Goal: Register for event/course

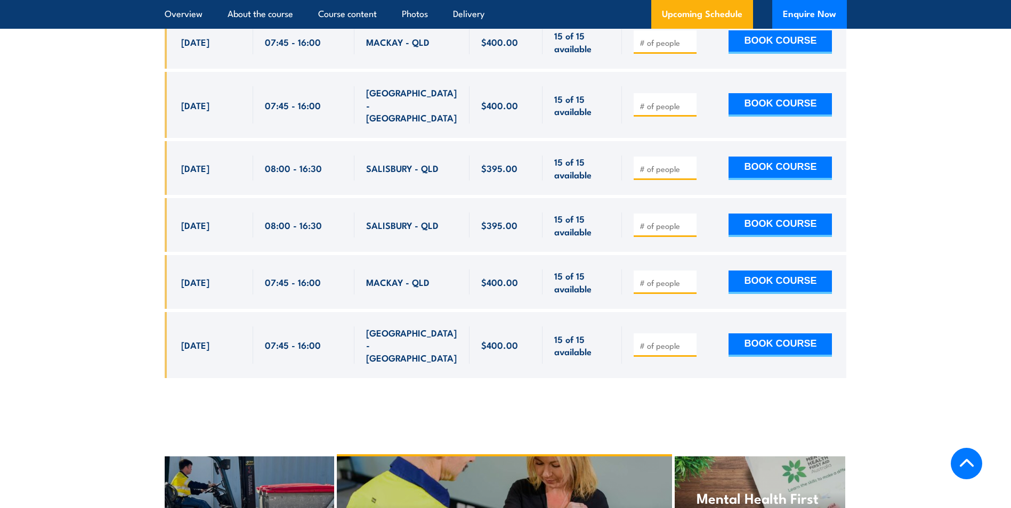
scroll to position [2326, 0]
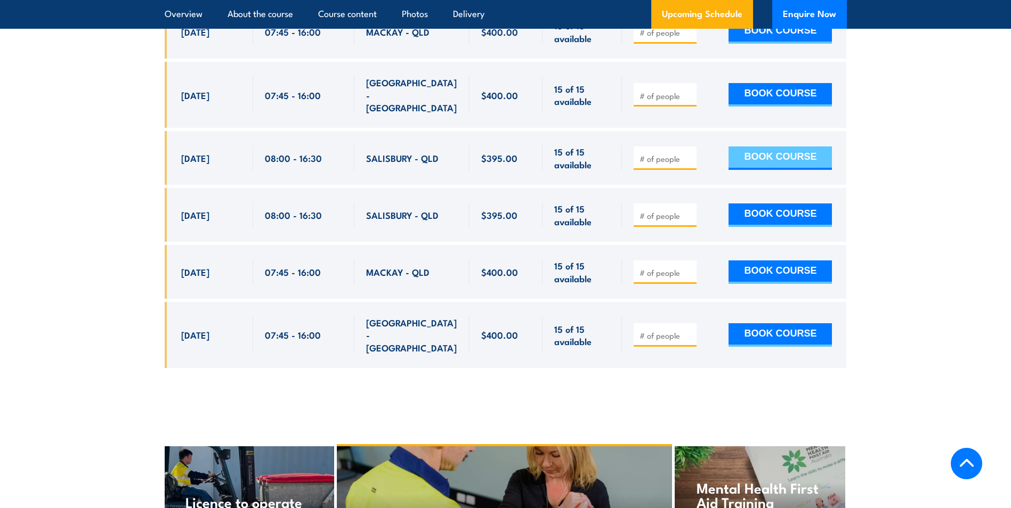
click at [742, 147] on button "BOOK COURSE" at bounding box center [779, 158] width 103 height 23
click at [777, 147] on button "BOOK COURSE" at bounding box center [779, 158] width 103 height 23
click at [673, 153] on input "number" at bounding box center [665, 158] width 53 height 11
type input "1"
click at [749, 147] on button "BOOK COURSE" at bounding box center [779, 158] width 103 height 23
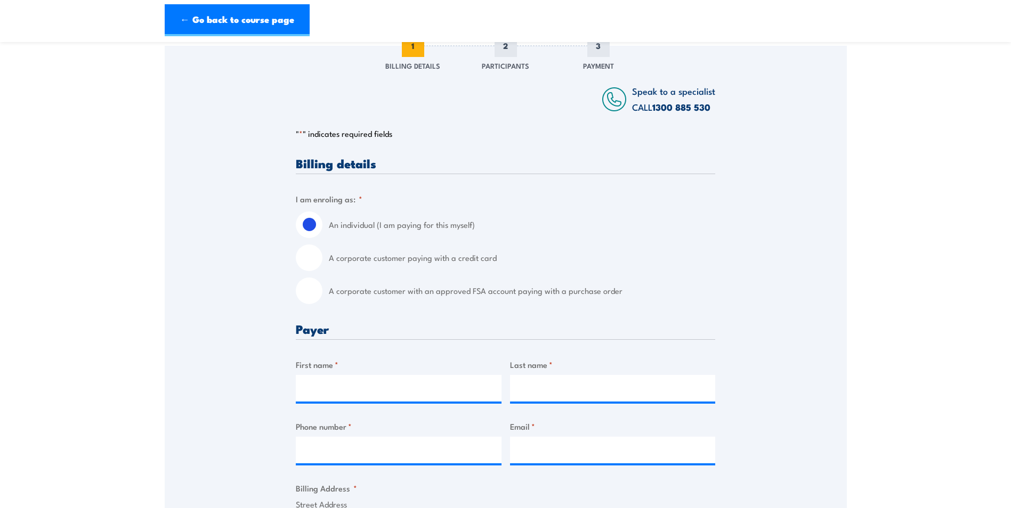
scroll to position [160, 0]
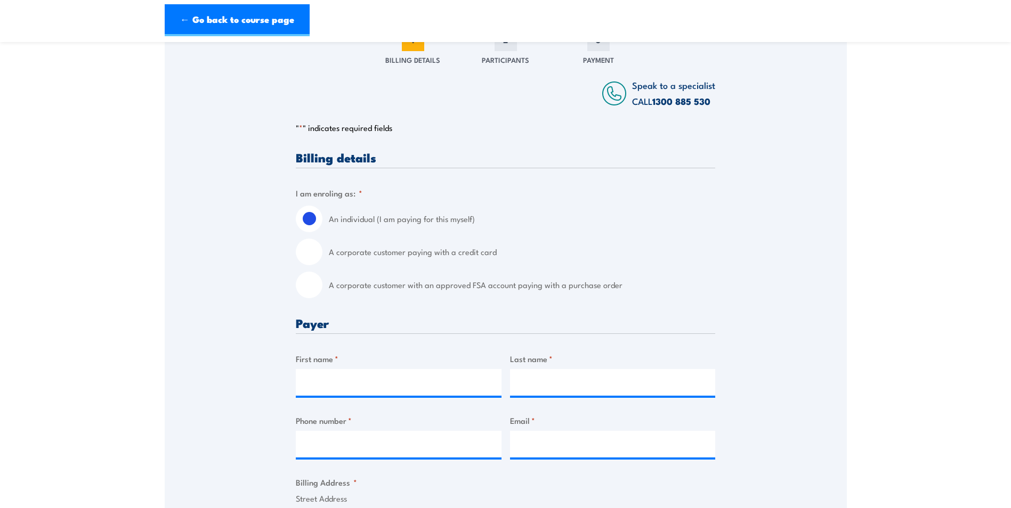
click at [307, 247] on input "A corporate customer paying with a credit card" at bounding box center [309, 252] width 27 height 27
radio input "true"
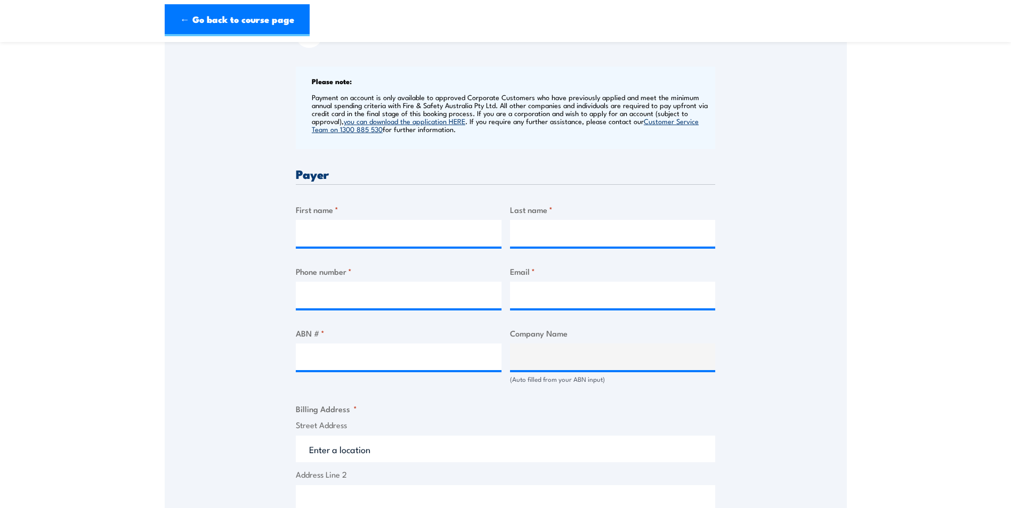
scroll to position [426, 0]
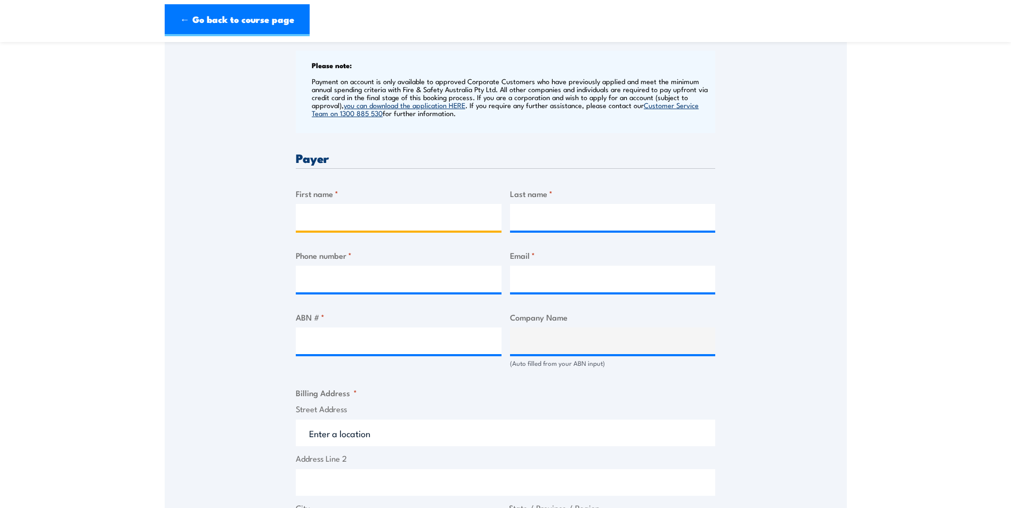
click at [311, 217] on input "First name *" at bounding box center [399, 217] width 206 height 27
type input "[PERSON_NAME]"
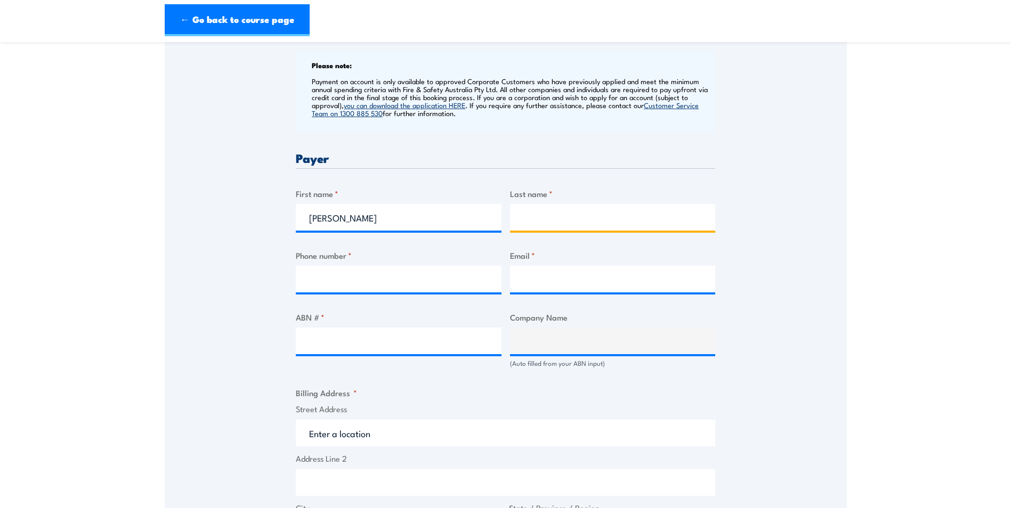
type input "[PERSON_NAME]"
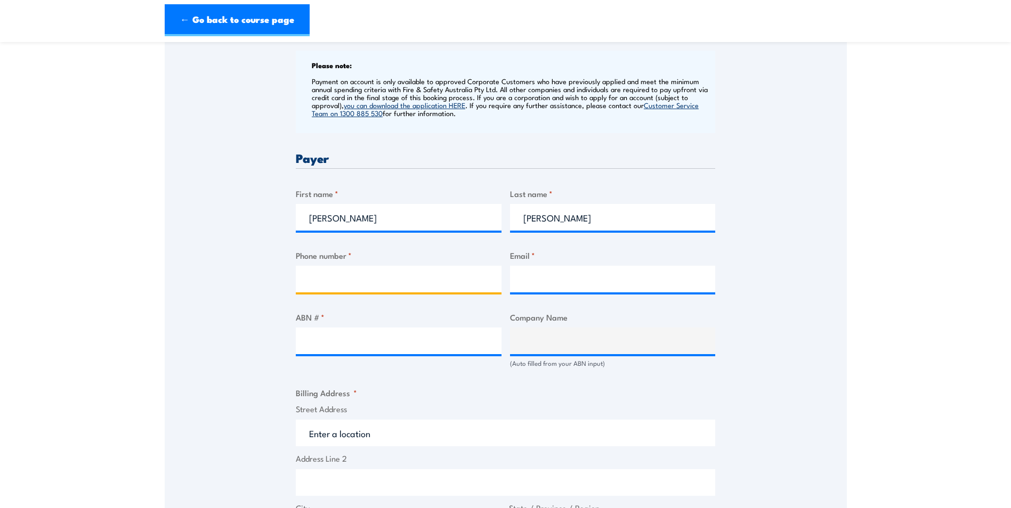
type input "0403045523"
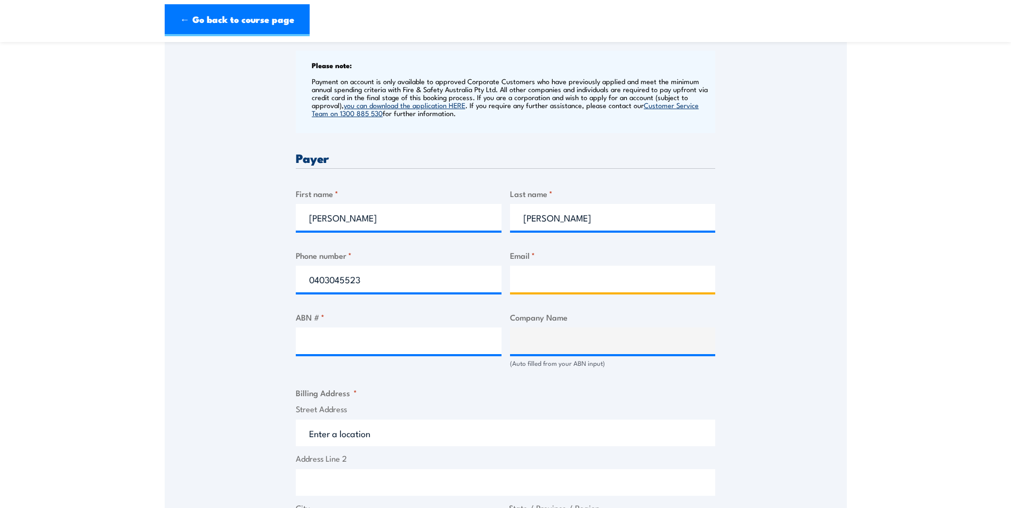
type input "[PERSON_NAME][EMAIL_ADDRESS][PERSON_NAME][DOMAIN_NAME]"
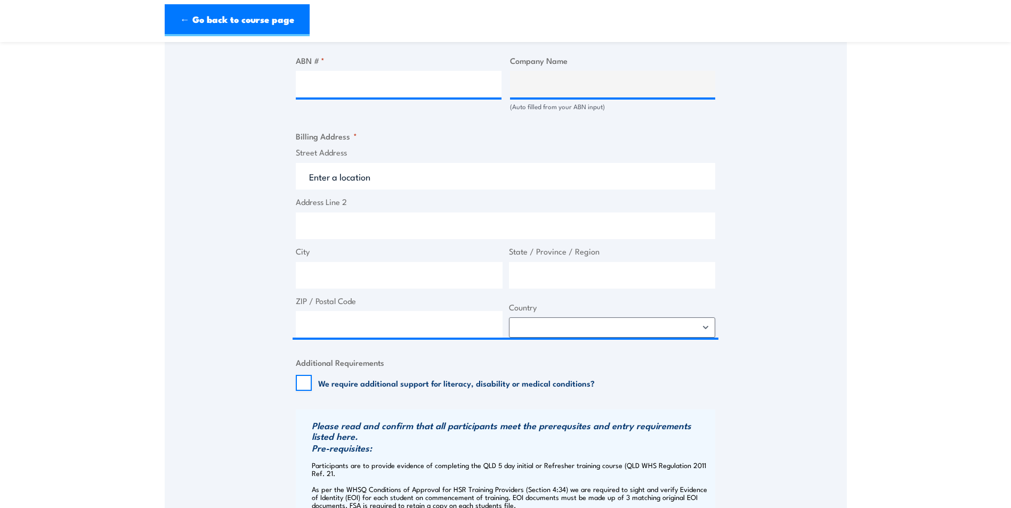
scroll to position [693, 0]
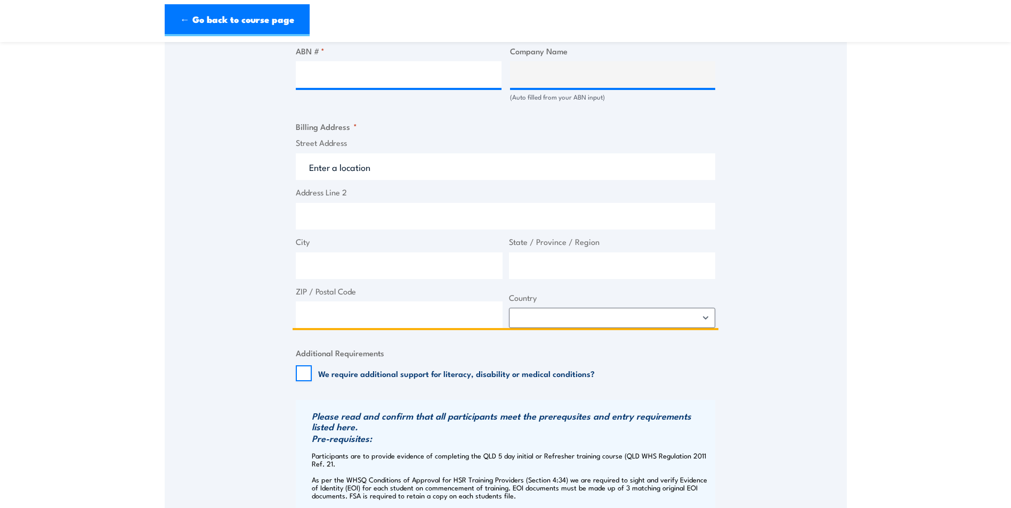
click at [316, 165] on input "Street Address" at bounding box center [505, 166] width 419 height 27
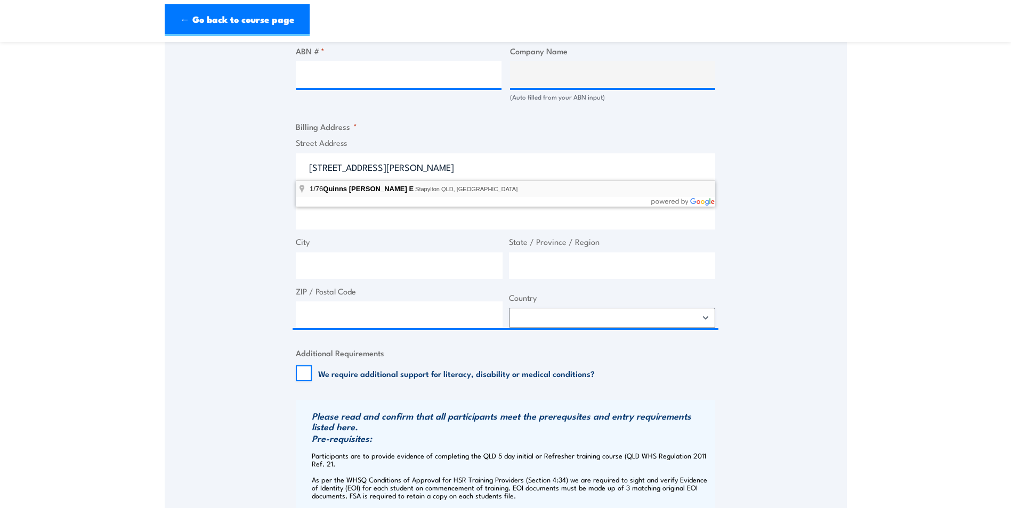
type input "[STREET_ADDRESS][PERSON_NAME]"
type input "Stapylton"
type input "[GEOGRAPHIC_DATA]"
type input "4207"
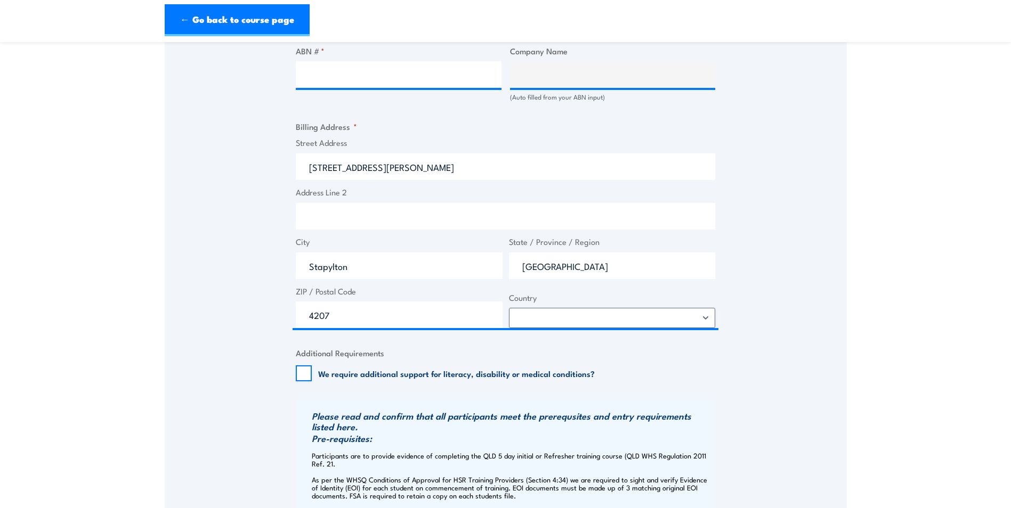
select select "[GEOGRAPHIC_DATA]"
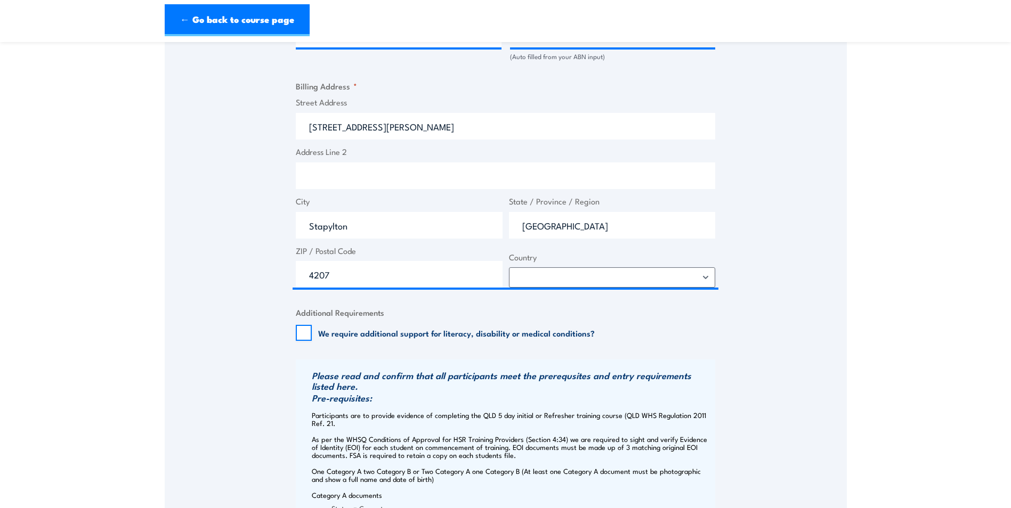
scroll to position [906, 0]
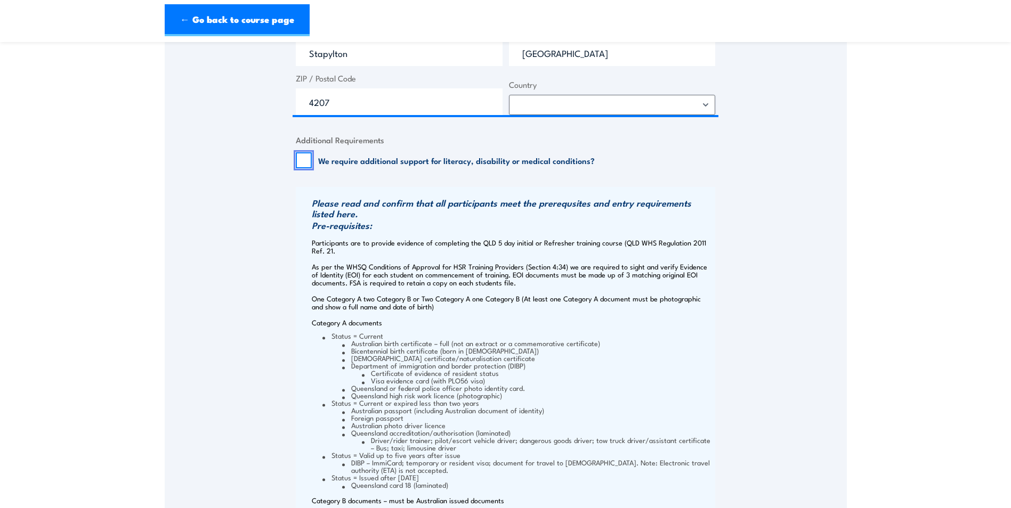
click at [305, 159] on input "We require additional support for literacy, disability or medical conditions?" at bounding box center [304, 160] width 16 height 16
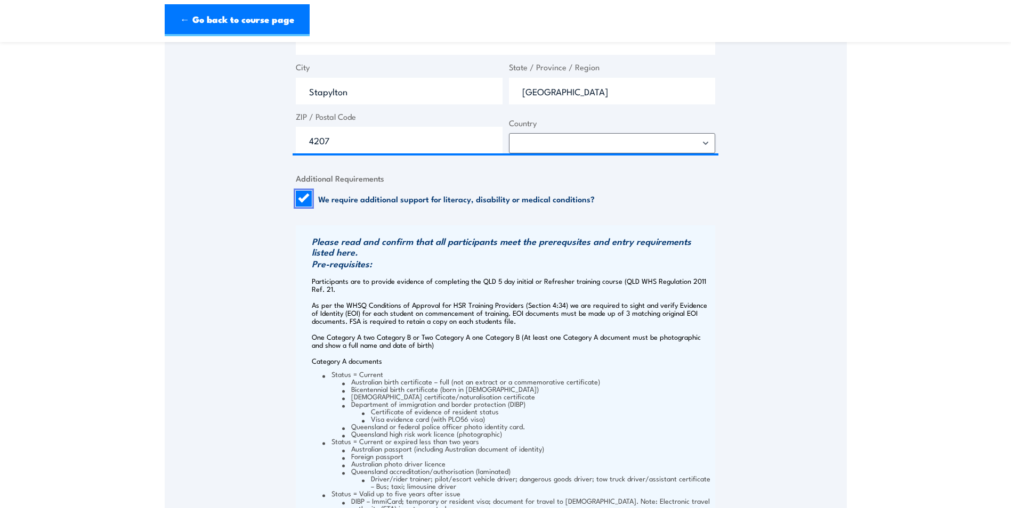
scroll to position [852, 0]
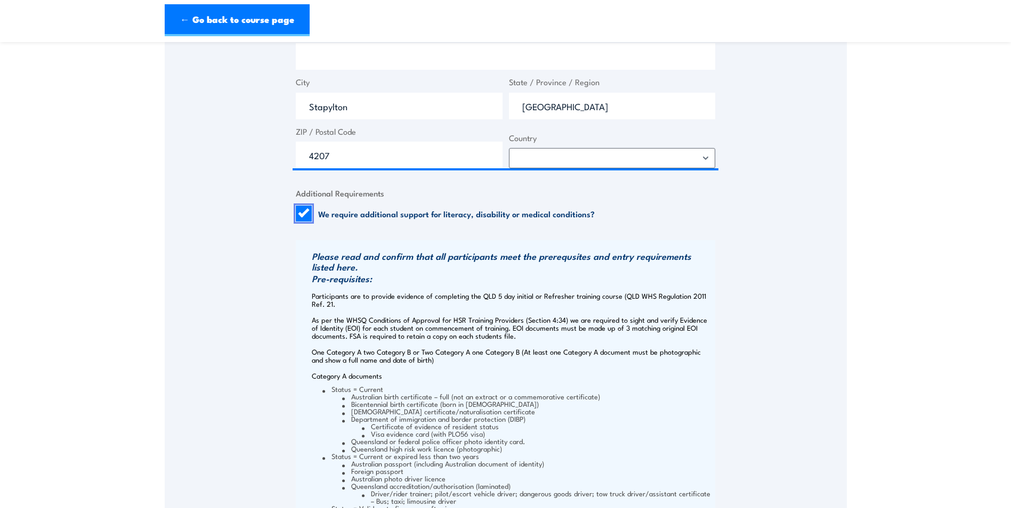
click at [305, 212] on input "We require additional support for literacy, disability or medical conditions?" at bounding box center [304, 214] width 16 height 16
checkbox input "false"
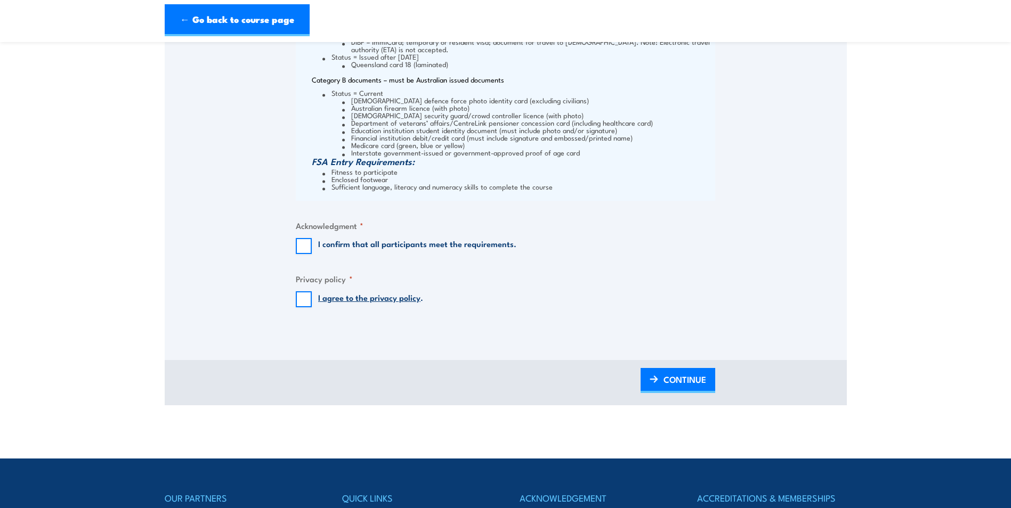
scroll to position [1332, 0]
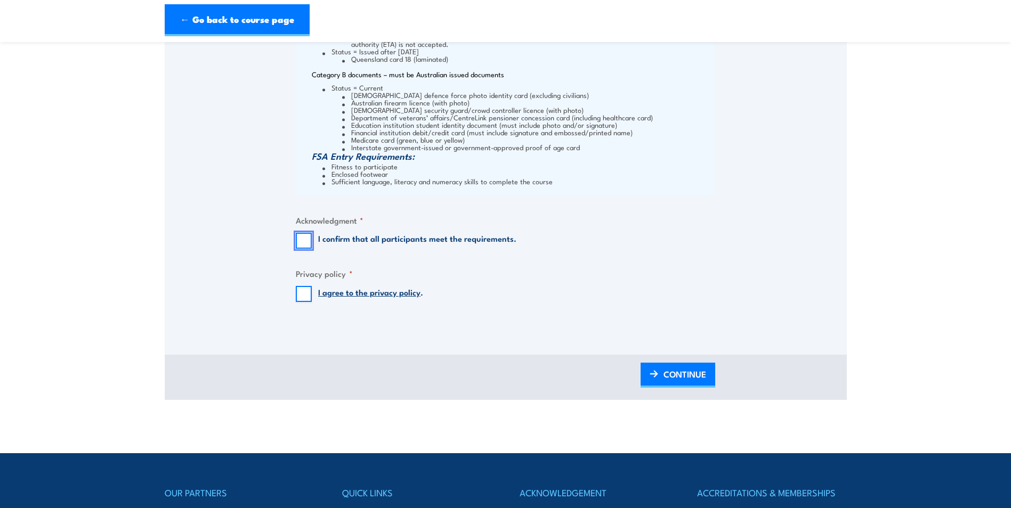
click at [303, 245] on input "I confirm that all participants meet the requirements." at bounding box center [304, 241] width 16 height 16
checkbox input "true"
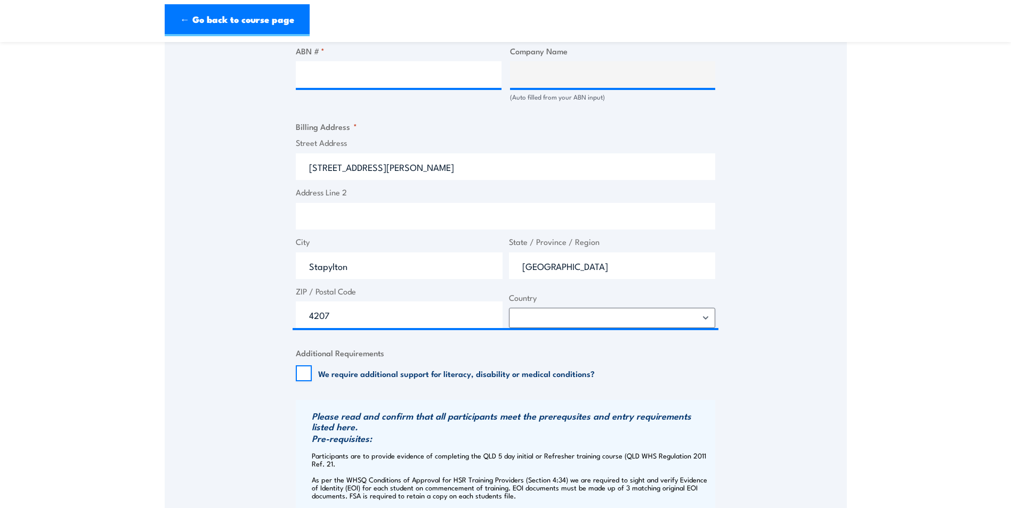
scroll to position [639, 0]
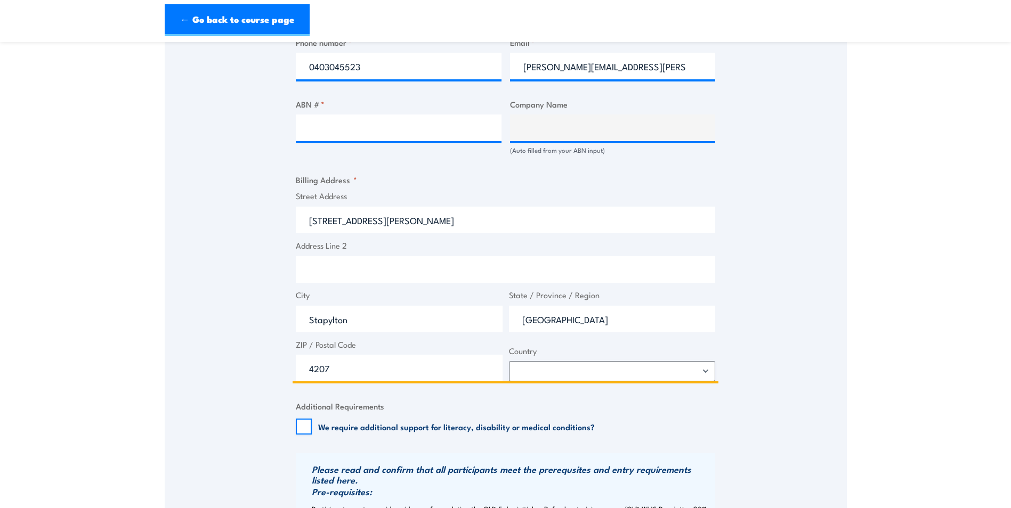
click at [386, 226] on input "[STREET_ADDRESS][PERSON_NAME]" at bounding box center [505, 220] width 419 height 27
type input "[STREET_ADDRESS][PERSON_NAME]"
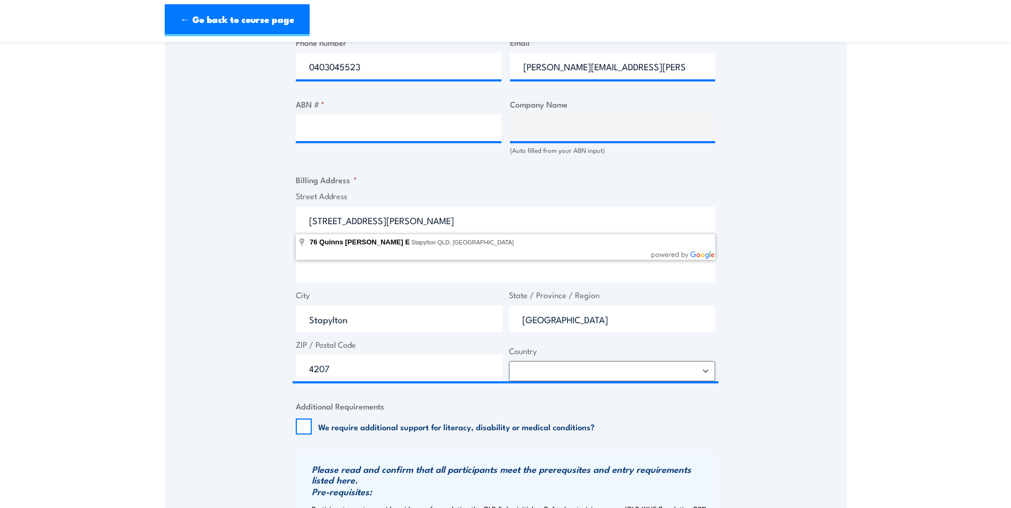
click at [809, 291] on div "Speak to a specialist CALL [PHONE_NUMBER] CALL [PHONE_NUMBER] " * " indicates r…" at bounding box center [506, 288] width 682 height 1457
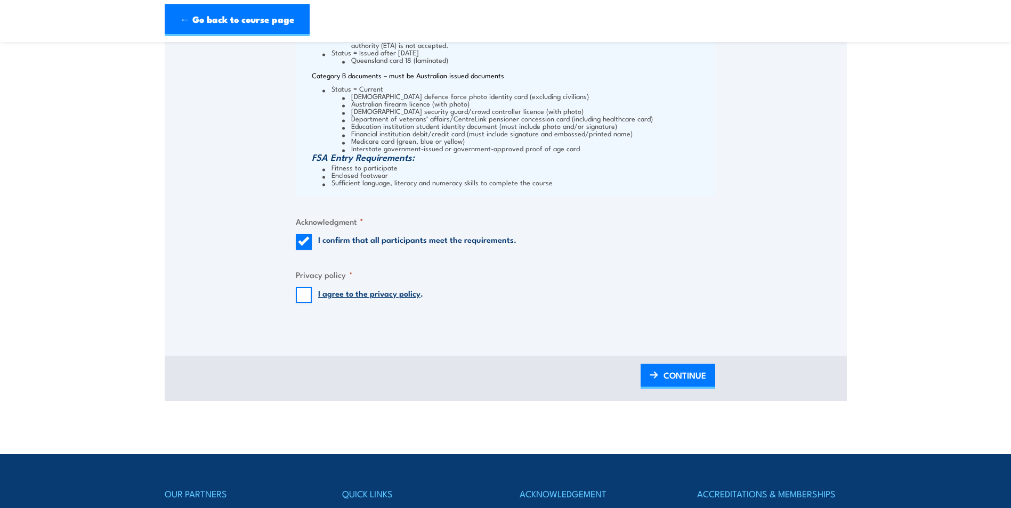
scroll to position [1332, 0]
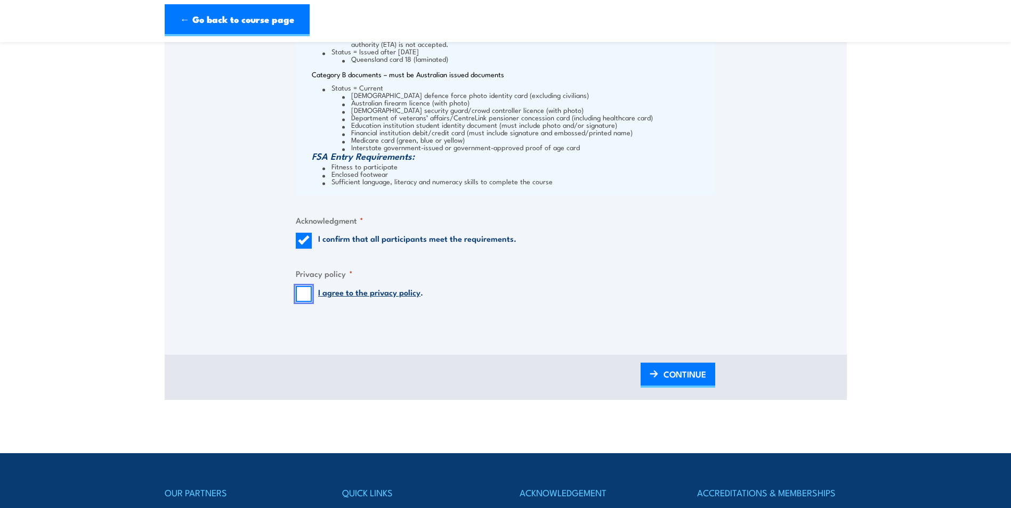
click at [298, 297] on input "I agree to the privacy policy ." at bounding box center [304, 294] width 16 height 16
checkbox input "true"
click at [663, 372] on span "CONTINUE" at bounding box center [684, 374] width 43 height 28
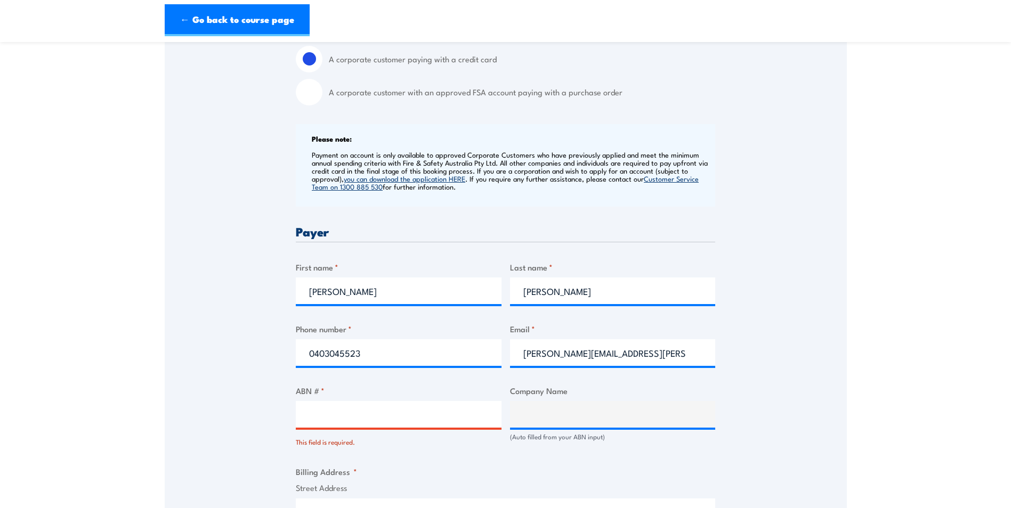
scroll to position [520, 0]
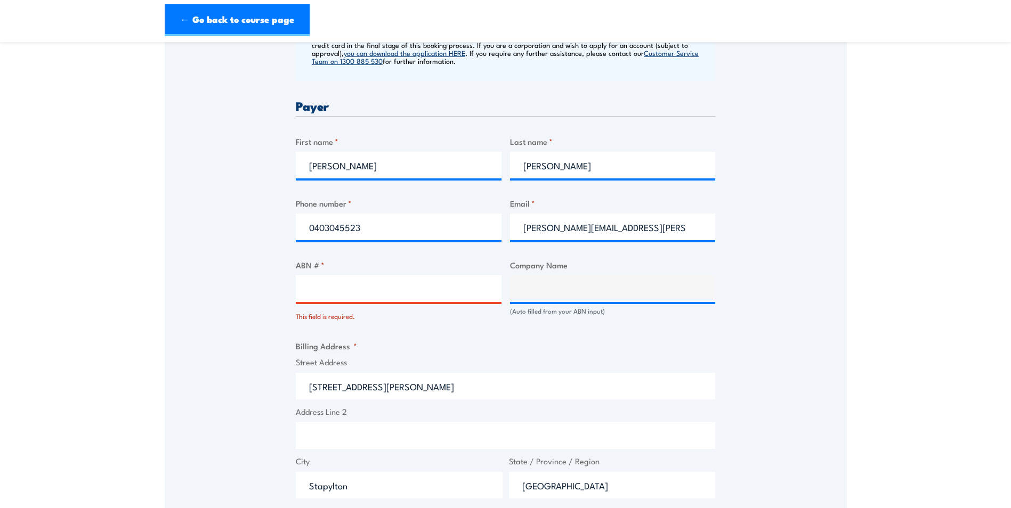
click at [303, 286] on input "ABN # *" at bounding box center [399, 288] width 206 height 27
type input "47423476244"
click at [393, 323] on div "Billing details I am enroling as: * An individual (I am paying for this myself)…" at bounding box center [505, 506] width 419 height 1347
type input "The Trustee for Nu-Pure Unit Trust Trading as Nu Pure Beverages"
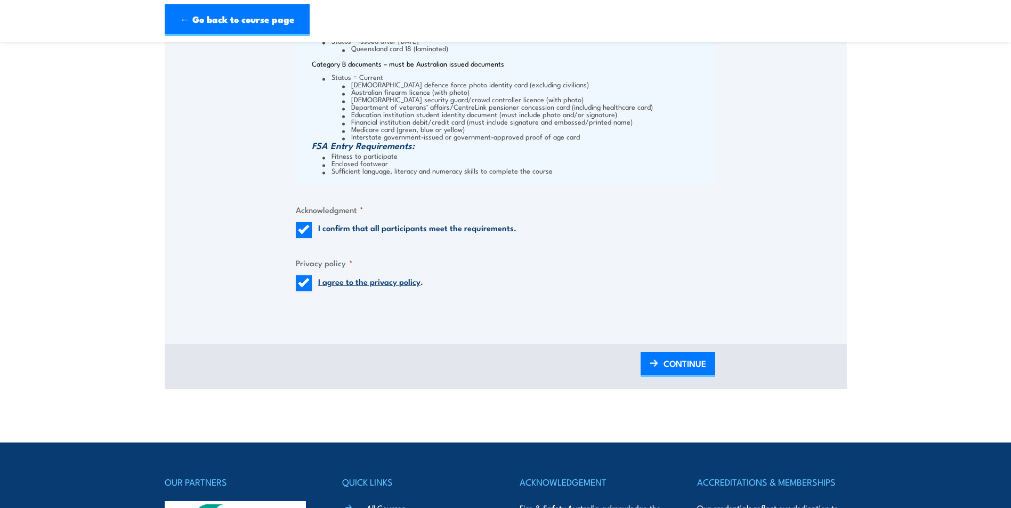
scroll to position [1532, 0]
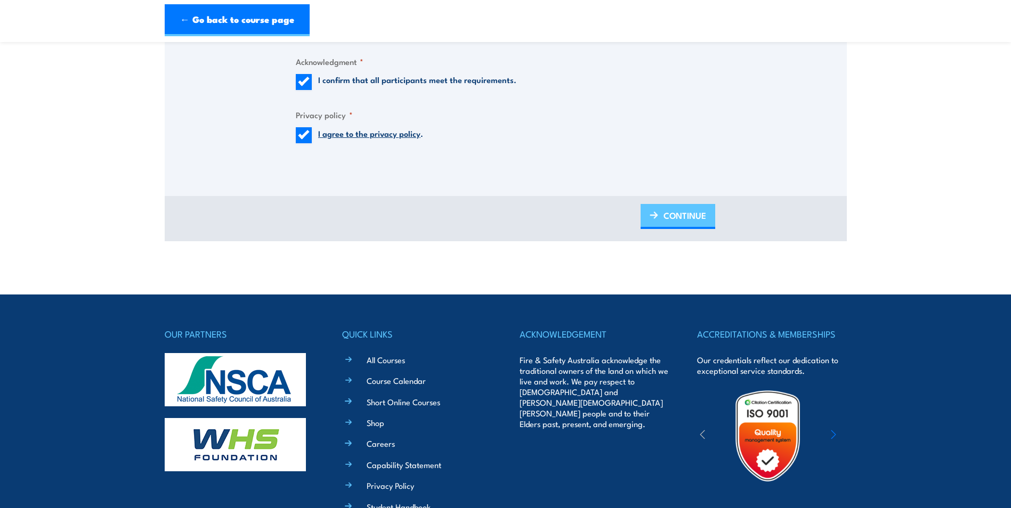
click at [671, 216] on span "CONTINUE" at bounding box center [684, 215] width 43 height 28
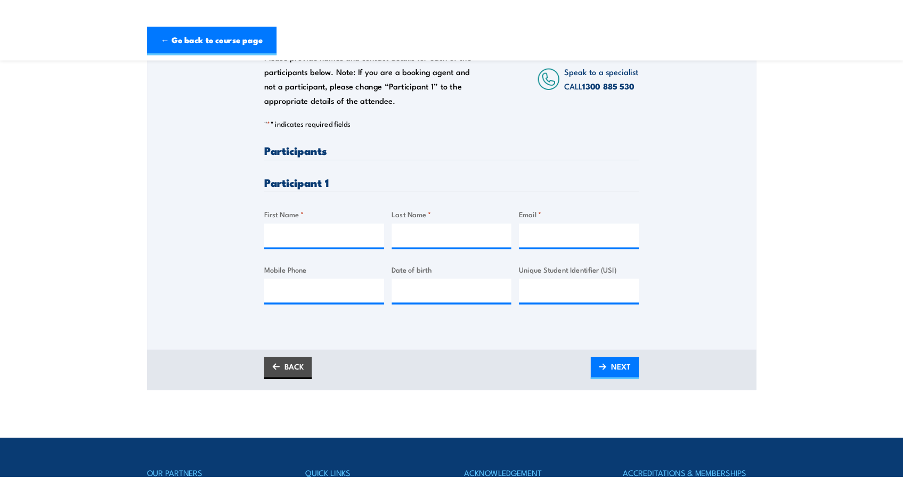
scroll to position [213, 0]
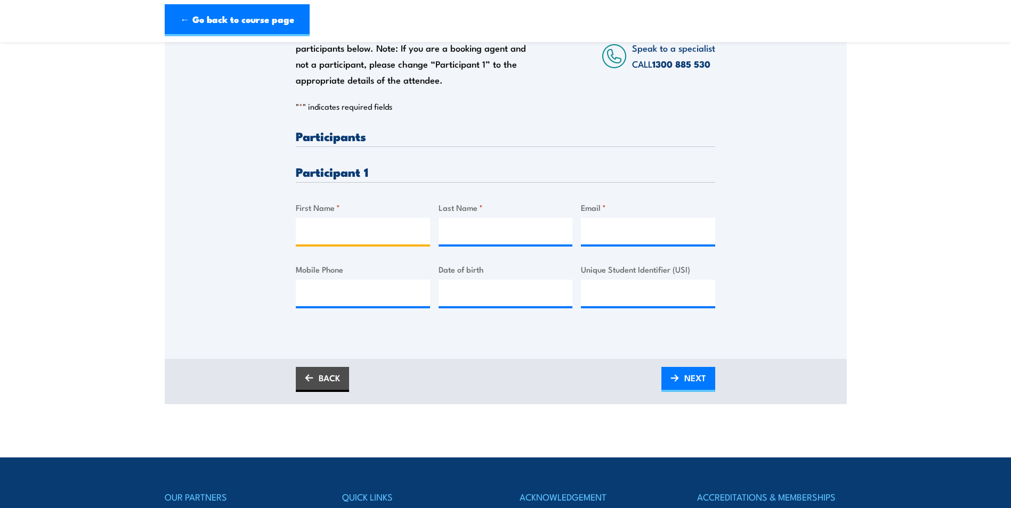
click at [331, 231] on input "First Name *" at bounding box center [363, 231] width 134 height 27
type input "Guy"
click at [447, 231] on input "Last Name *" at bounding box center [505, 231] width 134 height 27
type input "Vimpany"
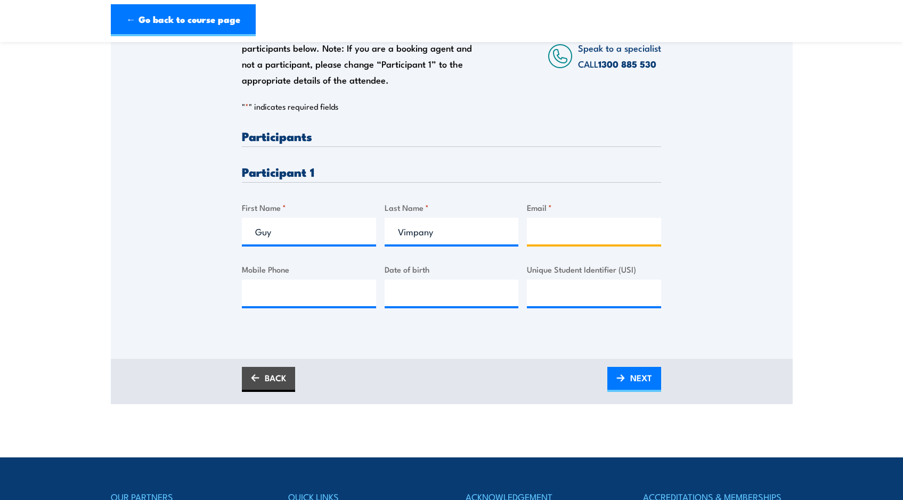
click at [546, 231] on input "Email *" at bounding box center [594, 231] width 134 height 27
type input "[EMAIL_ADDRESS][DOMAIN_NAME]"
click at [251, 291] on input "Mobile Phone" at bounding box center [309, 293] width 134 height 27
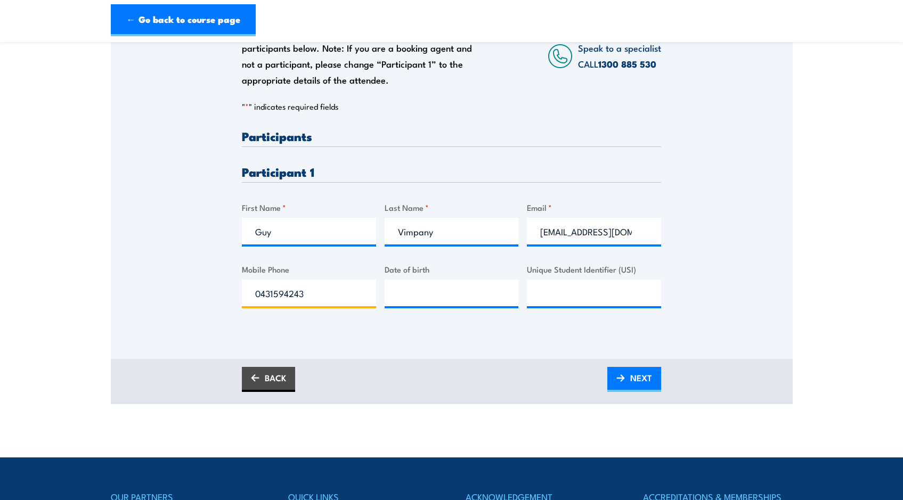
type input "0431594243"
click at [417, 298] on input "__/__/____" at bounding box center [452, 293] width 134 height 27
type input "[DATE]"
click at [545, 296] on input "Unique Student Identifier (USI)" at bounding box center [594, 293] width 134 height 27
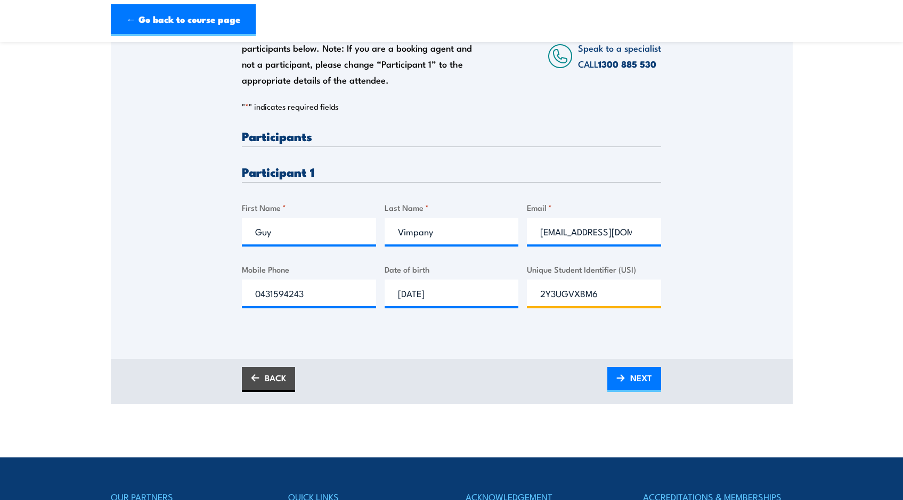
type input "2Y3UGVXBM6"
click at [716, 257] on div "Please provide names and contact details for each of the participants below. No…" at bounding box center [452, 158] width 682 height 343
click at [638, 380] on span "NEXT" at bounding box center [641, 378] width 22 height 28
